Goal: Task Accomplishment & Management: Use online tool/utility

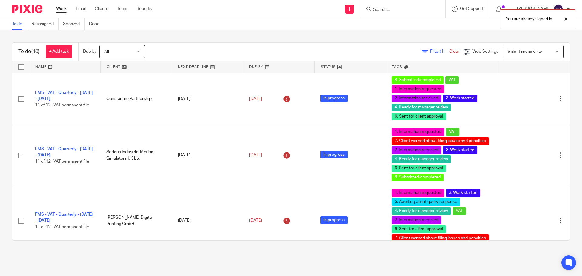
click at [413, 13] on div "You are already signed in." at bounding box center [433, 17] width 285 height 23
click at [565, 18] on div at bounding box center [562, 18] width 16 height 7
click at [413, 8] on div "You are already signed in." at bounding box center [433, 17] width 285 height 23
click at [410, 13] on form at bounding box center [405, 9] width 65 height 8
click at [406, 8] on input "Search" at bounding box center [400, 9] width 55 height 5
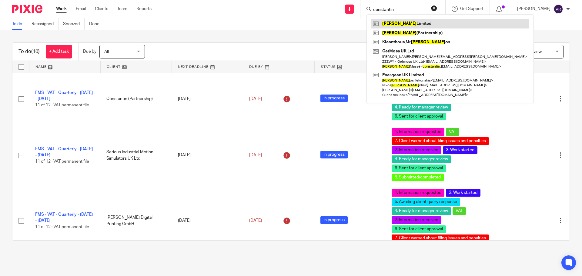
type input "constantin"
click at [410, 22] on link at bounding box center [451, 23] width 158 height 9
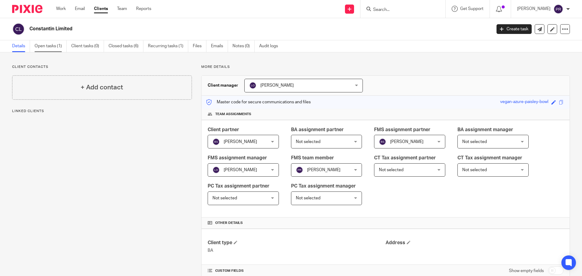
click at [56, 49] on link "Open tasks (1)" at bounding box center [51, 46] width 32 height 12
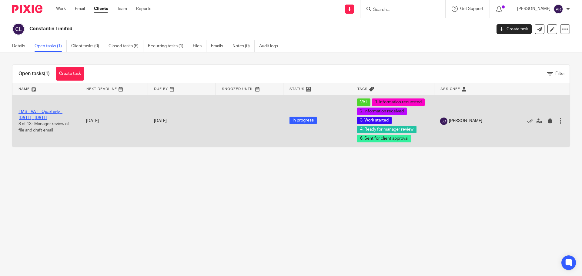
click at [43, 111] on link "FMS - VAT - Quarterly - June - August, 2025" at bounding box center [41, 115] width 44 height 10
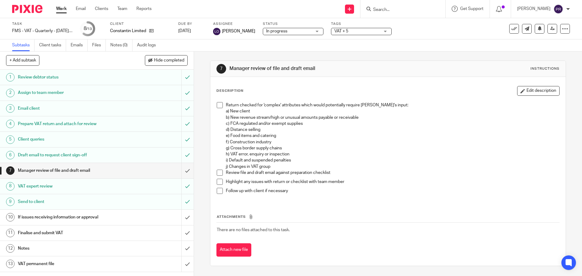
drag, startPoint x: 180, startPoint y: 173, endPoint x: 207, endPoint y: 149, distance: 35.0
click at [207, 149] on div "+ Add subtask Hide completed Cancel + Add 1 Review debtor status 2 Assign to te…" at bounding box center [291, 164] width 582 height 225
click at [219, 170] on span at bounding box center [220, 173] width 6 height 6
click at [222, 180] on li "Highlight any issues with return or checklist with team member" at bounding box center [388, 183] width 342 height 9
click at [218, 179] on span at bounding box center [220, 182] width 6 height 6
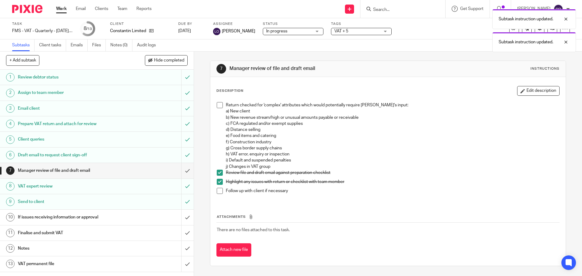
click at [217, 107] on span at bounding box center [220, 105] width 6 height 6
click at [187, 174] on input "submit" at bounding box center [97, 170] width 194 height 15
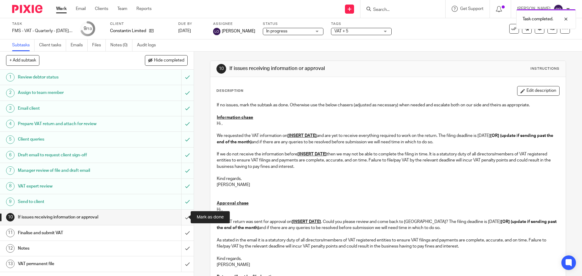
click at [184, 218] on input "submit" at bounding box center [97, 217] width 194 height 15
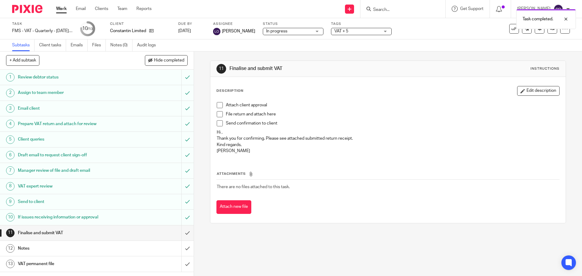
click at [146, 232] on div "Finalise and submit VAT" at bounding box center [96, 233] width 157 height 9
click at [217, 105] on span at bounding box center [220, 105] width 6 height 6
click at [219, 114] on span at bounding box center [220, 114] width 6 height 6
click at [217, 121] on span at bounding box center [220, 123] width 6 height 6
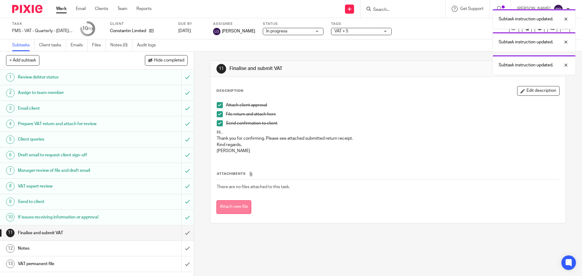
click at [235, 209] on button "Attach new file" at bounding box center [234, 208] width 35 height 14
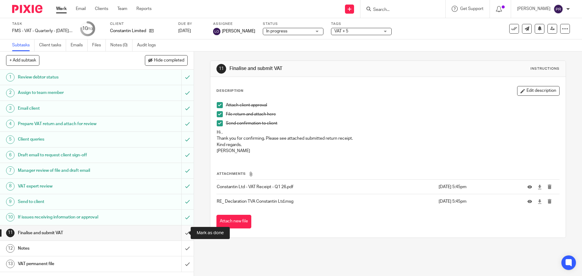
click at [181, 230] on input "submit" at bounding box center [97, 233] width 194 height 15
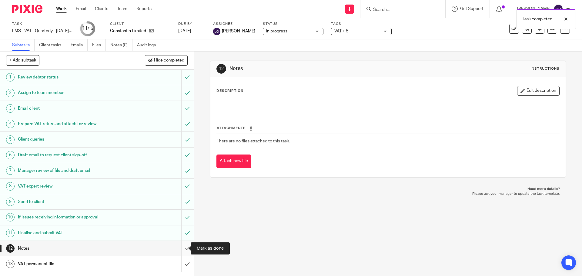
click at [180, 248] on input "submit" at bounding box center [97, 248] width 194 height 15
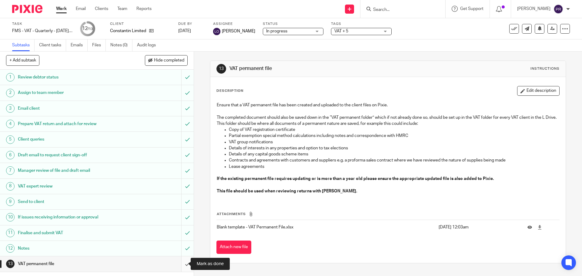
click at [178, 264] on input "submit" at bounding box center [97, 264] width 194 height 15
